Goal: Information Seeking & Learning: Check status

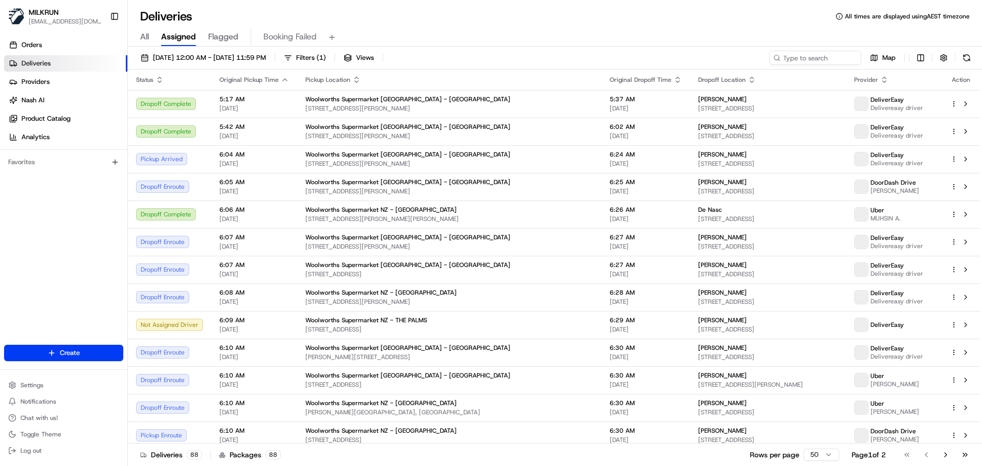
click at [146, 36] on span "All" at bounding box center [144, 37] width 9 height 12
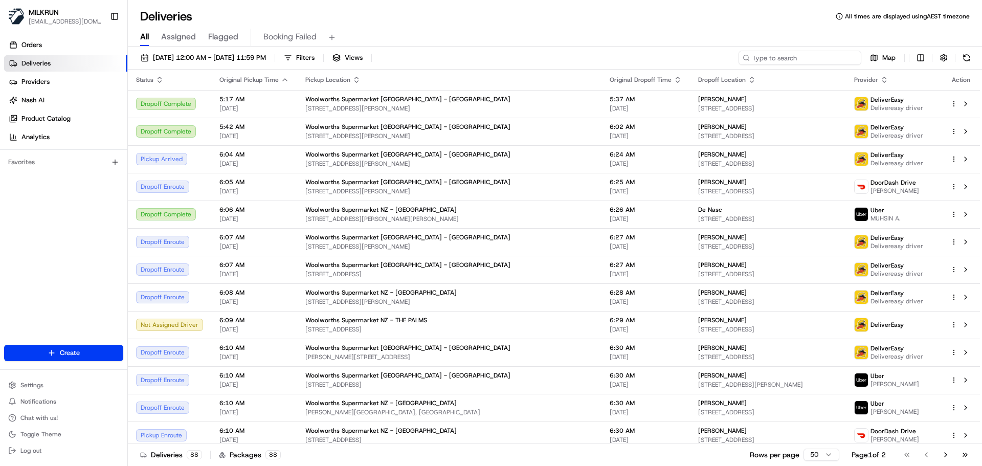
click at [816, 60] on input at bounding box center [799, 58] width 123 height 14
click at [190, 60] on span "22/08/2025 12:00 AM - 22/08/2025 11:59 PM" at bounding box center [209, 57] width 113 height 9
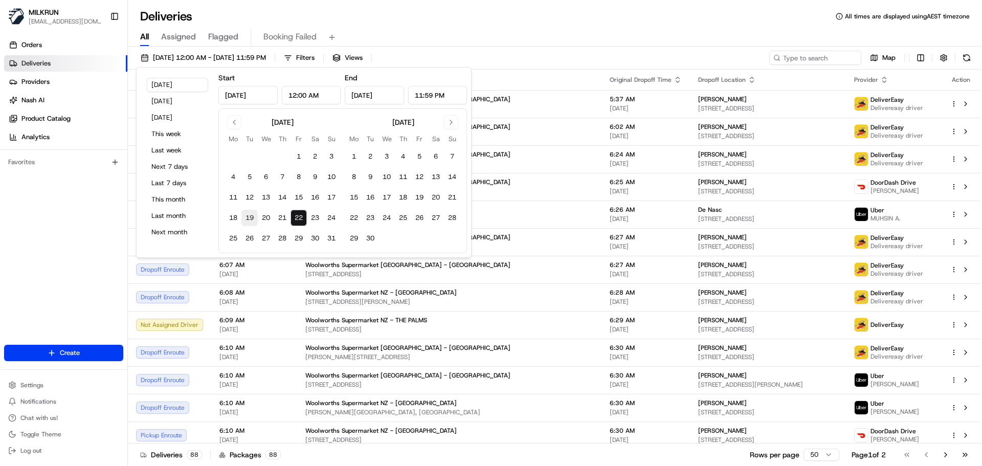
click at [252, 217] on button "19" at bounding box center [249, 218] width 16 height 16
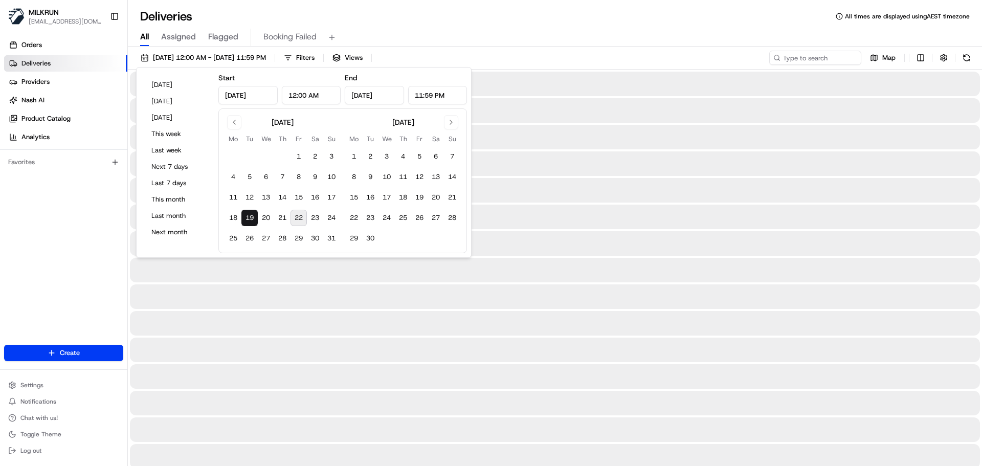
type input "Aug 19, 2025"
click at [818, 63] on input at bounding box center [799, 58] width 123 height 14
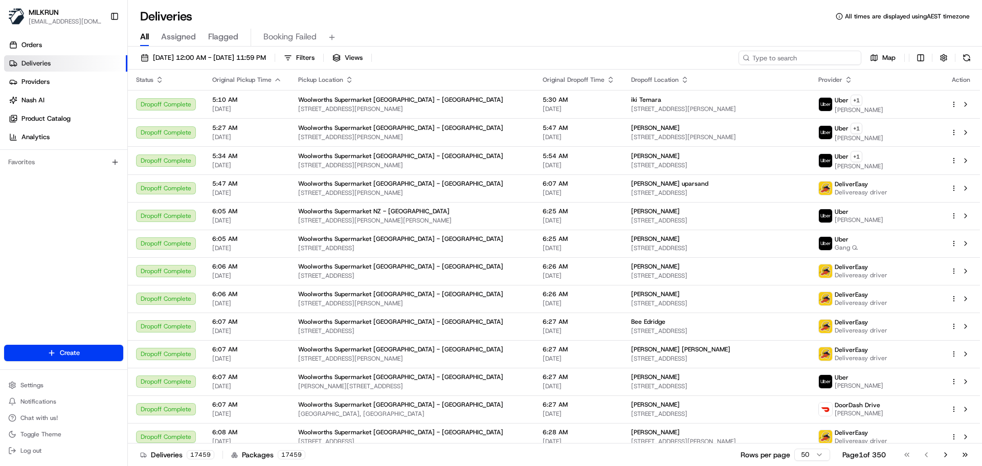
paste input "Lilly Sutherland"
type input "Lilly Sutherland"
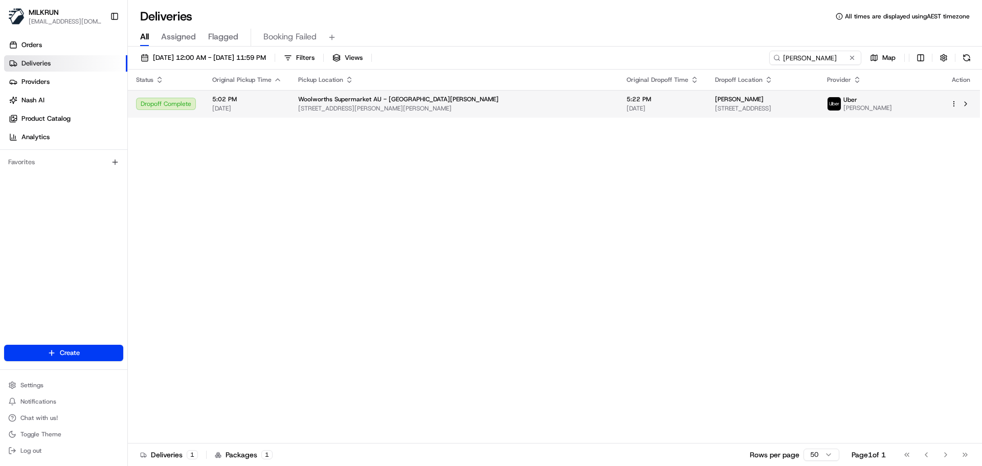
click at [439, 110] on span "46 Wilsons Rd, Mount Hutton, NSW 2290, AU" at bounding box center [454, 108] width 312 height 8
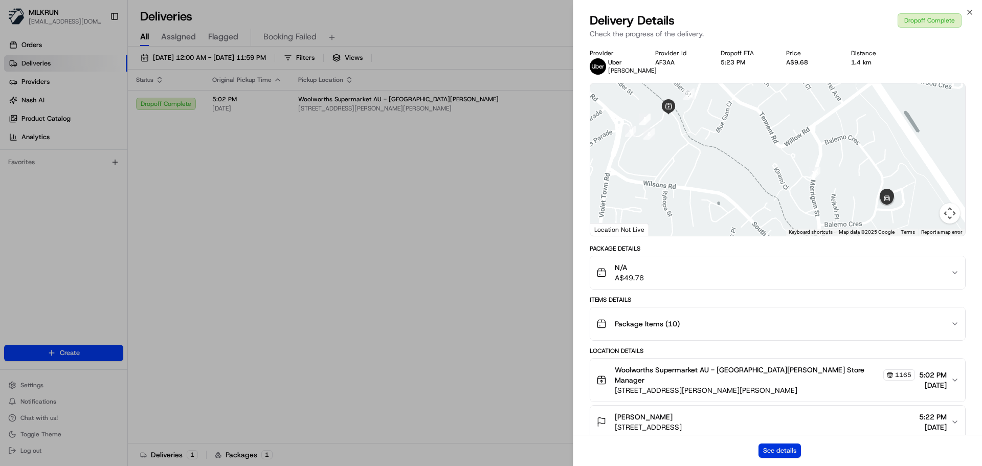
click at [779, 446] on button "See details" at bounding box center [779, 450] width 42 height 14
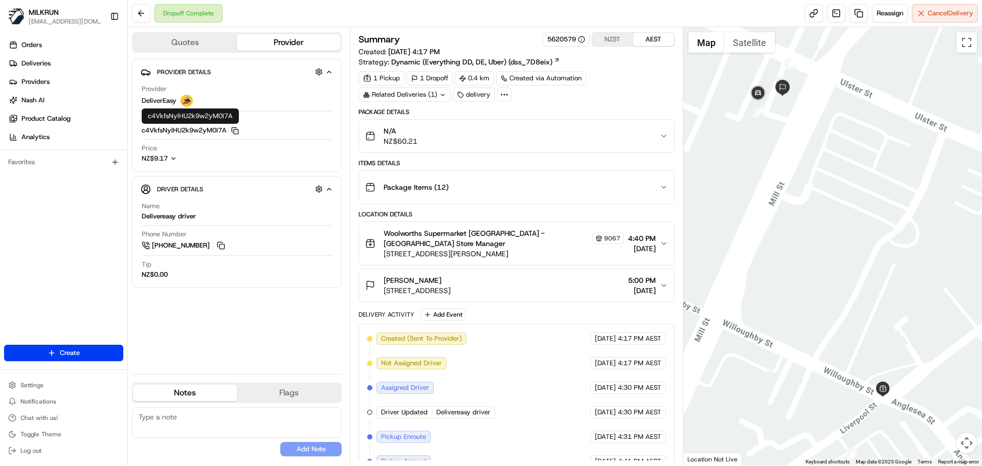
click at [237, 128] on icon "button" at bounding box center [235, 131] width 8 height 8
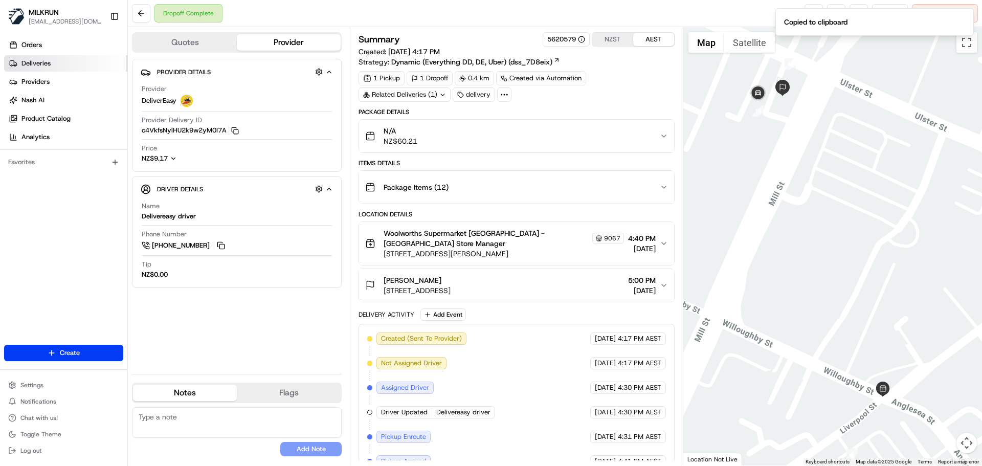
click at [52, 55] on link "Deliveries" at bounding box center [65, 63] width 123 height 16
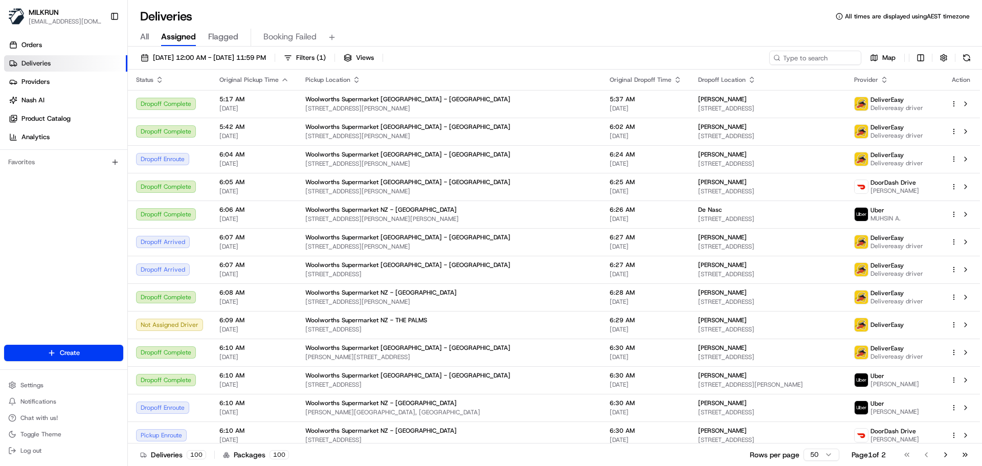
click at [172, 50] on div "22/08/2025 12:00 AM - 22/08/2025 11:59 PM Filters ( 1 ) Views Map Status Origin…" at bounding box center [555, 257] width 854 height 421
click at [173, 52] on button "22/08/2025 12:00 AM - 22/08/2025 11:59 PM" at bounding box center [203, 58] width 134 height 14
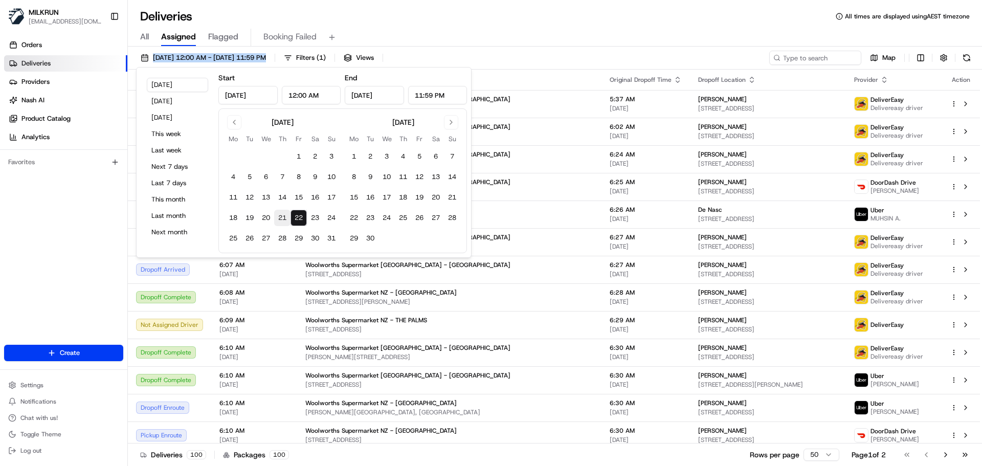
click at [282, 220] on button "21" at bounding box center [282, 218] width 16 height 16
type input "Aug 21, 2025"
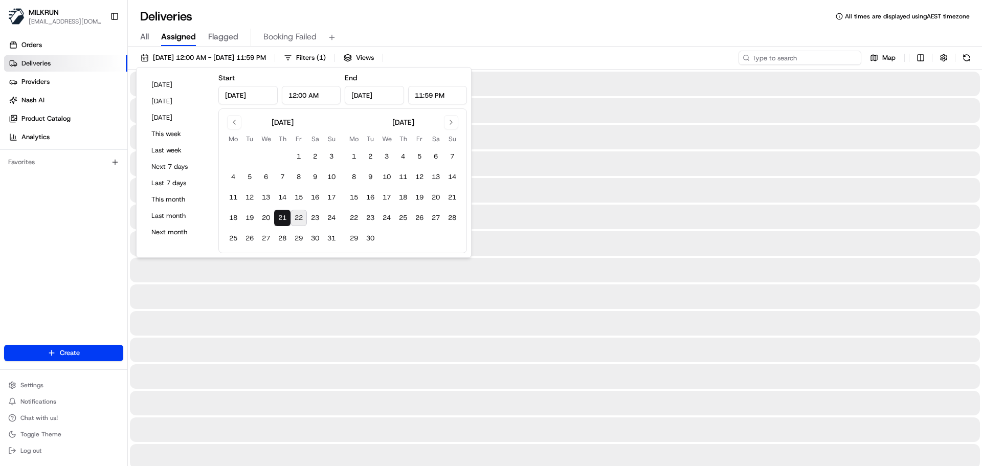
click at [817, 56] on input at bounding box center [799, 58] width 123 height 14
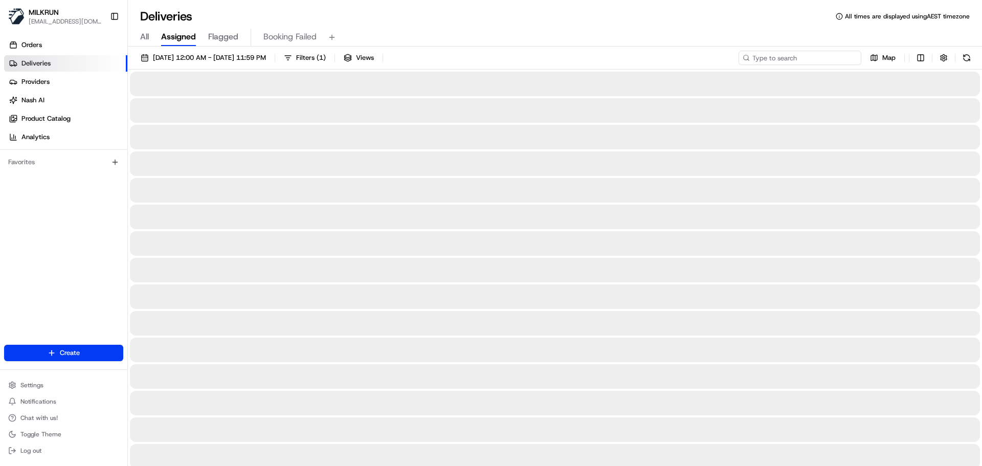
paste input "alexia Davis"
type input "alexia Davis"
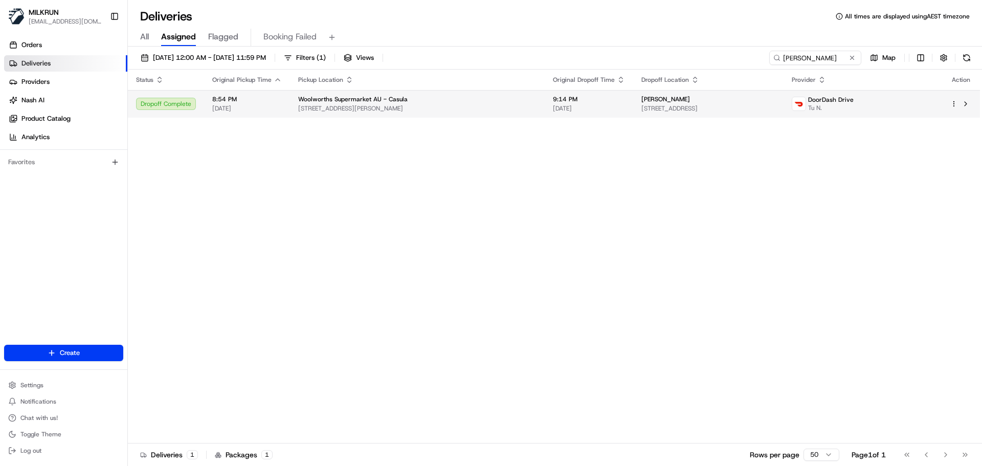
click at [477, 110] on span "607 Hume Hwy, Casula, NSW 2170, AU" at bounding box center [417, 108] width 238 height 8
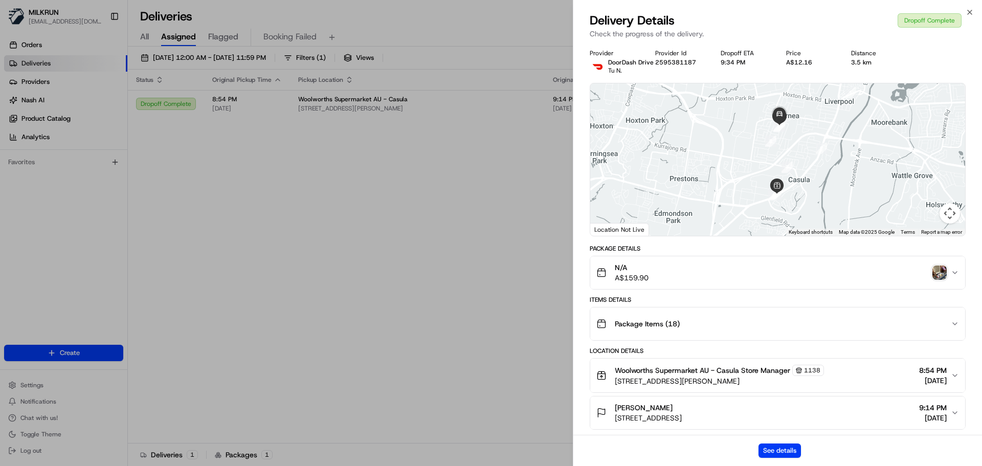
click at [941, 275] on img "button" at bounding box center [939, 272] width 14 height 14
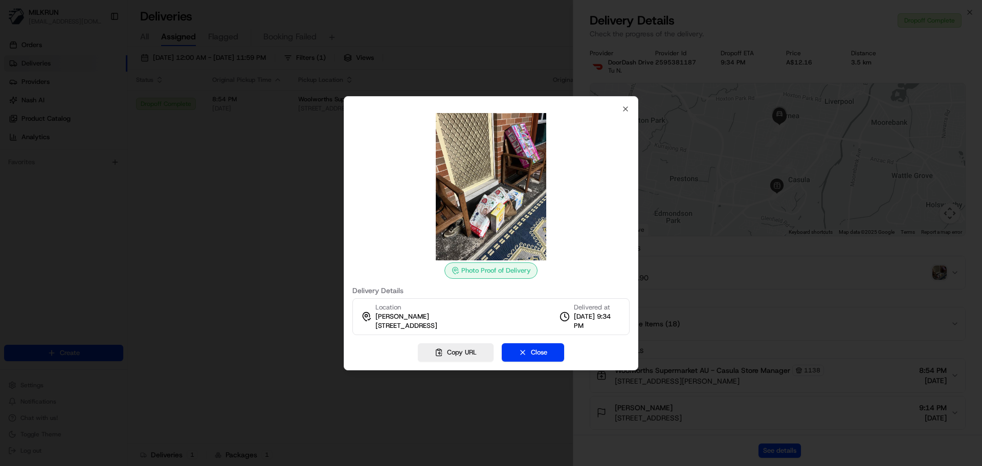
drag, startPoint x: 374, startPoint y: 326, endPoint x: 512, endPoint y: 328, distance: 138.1
click at [512, 328] on div "Location alexia Davis 5A Hull Ave, Lurnea, NSW 2170, AU Delivered at 21/08/2025…" at bounding box center [490, 316] width 277 height 37
click at [625, 107] on icon "button" at bounding box center [625, 109] width 8 height 8
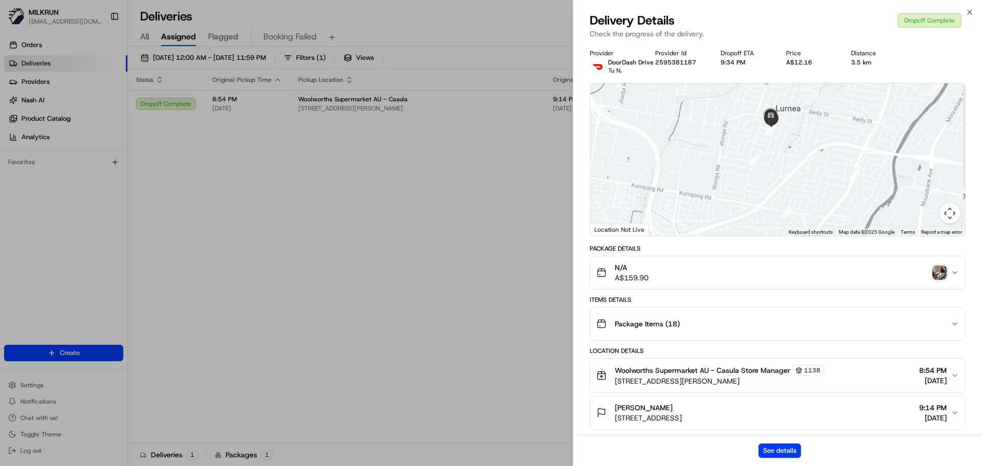
drag, startPoint x: 791, startPoint y: 145, endPoint x: 784, endPoint y: 191, distance: 46.1
click at [784, 191] on div at bounding box center [777, 159] width 375 height 152
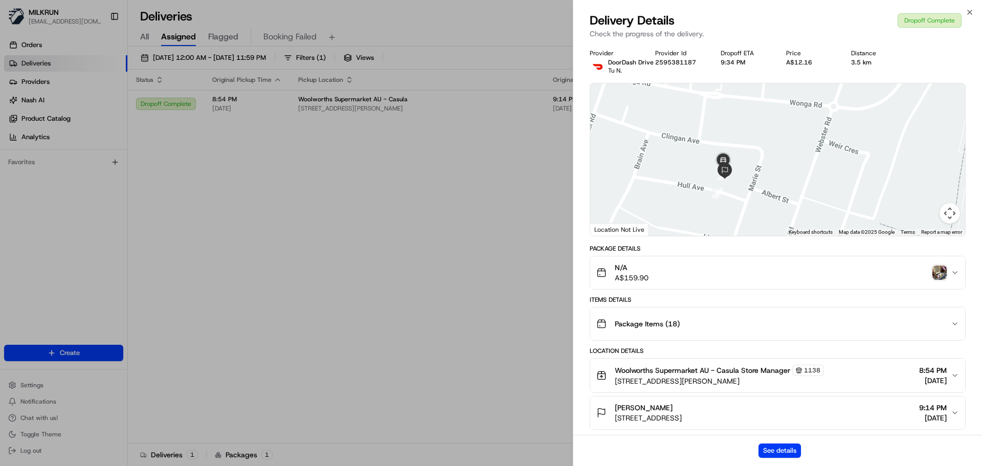
drag, startPoint x: 707, startPoint y: 161, endPoint x: 755, endPoint y: 186, distance: 54.4
click at [755, 186] on div at bounding box center [777, 159] width 375 height 152
drag, startPoint x: 787, startPoint y: 182, endPoint x: 748, endPoint y: 132, distance: 63.3
click at [748, 132] on div at bounding box center [777, 159] width 375 height 152
click at [933, 272] on img "button" at bounding box center [939, 272] width 14 height 14
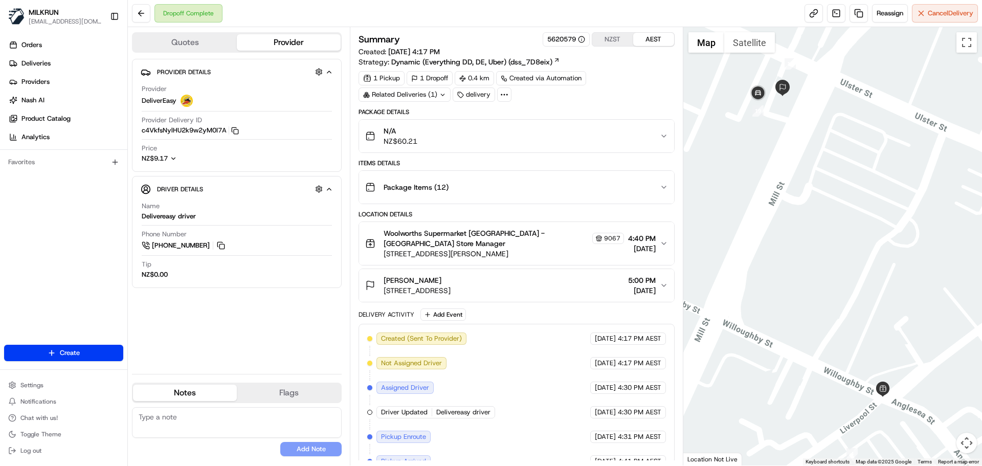
click at [542, 249] on span "[STREET_ADDRESS][PERSON_NAME]" at bounding box center [504, 254] width 240 height 10
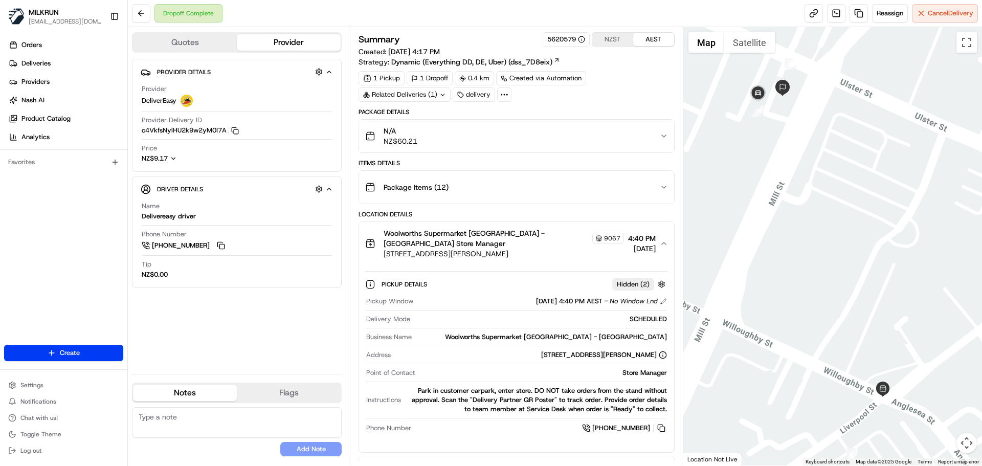
click at [532, 249] on span "[STREET_ADDRESS][PERSON_NAME]" at bounding box center [504, 254] width 240 height 10
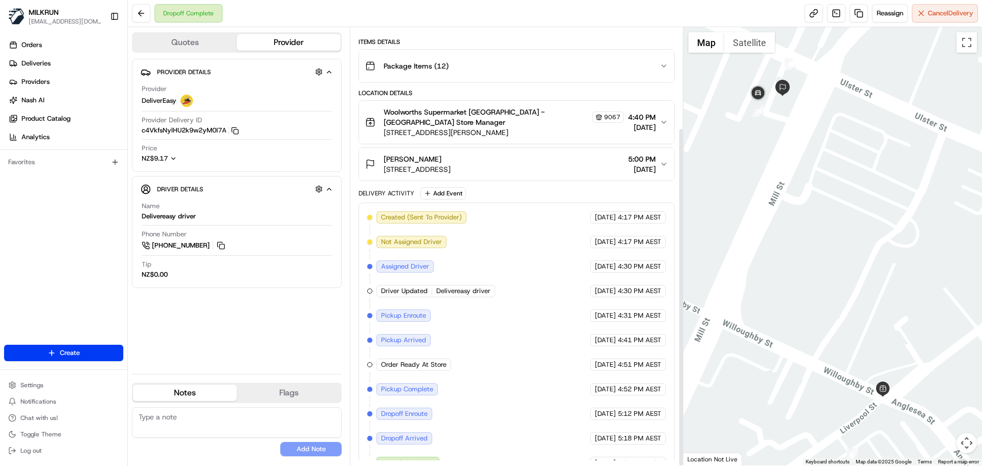
scroll to position [129, 0]
